Goal: Navigation & Orientation: Find specific page/section

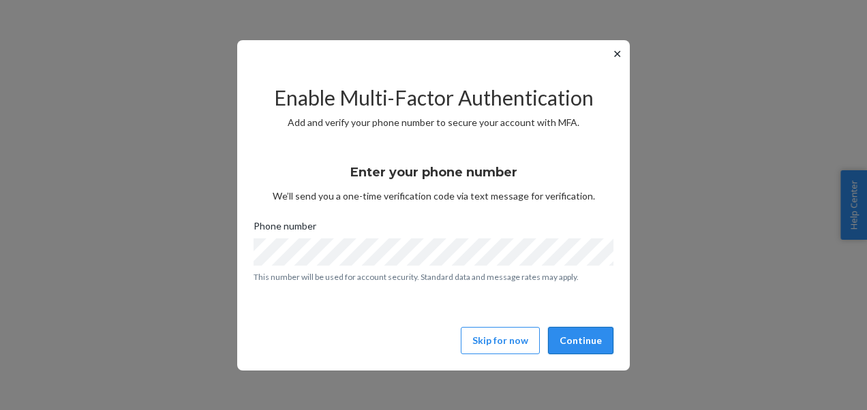
click at [568, 343] on button "Continue" at bounding box center [580, 340] width 65 height 27
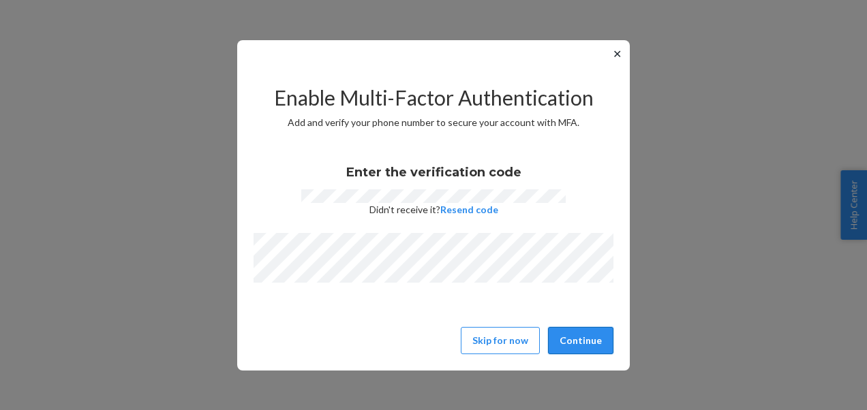
click at [590, 346] on button "Continue" at bounding box center [580, 340] width 65 height 27
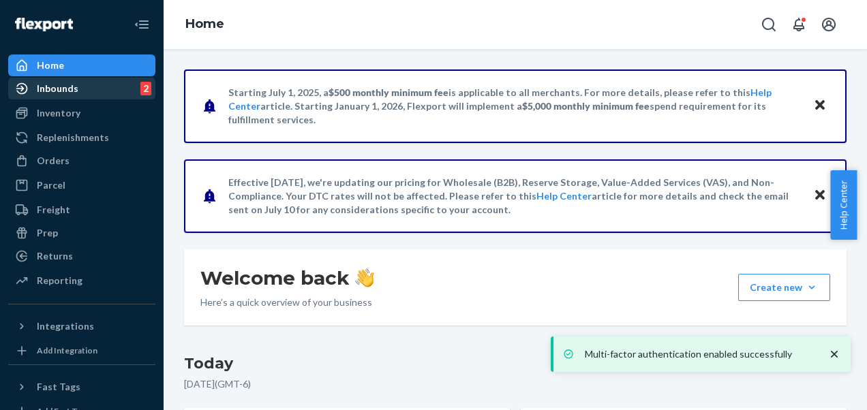
click at [73, 90] on div "Inbounds" at bounding box center [58, 89] width 42 height 14
